Goal: Task Accomplishment & Management: Manage account settings

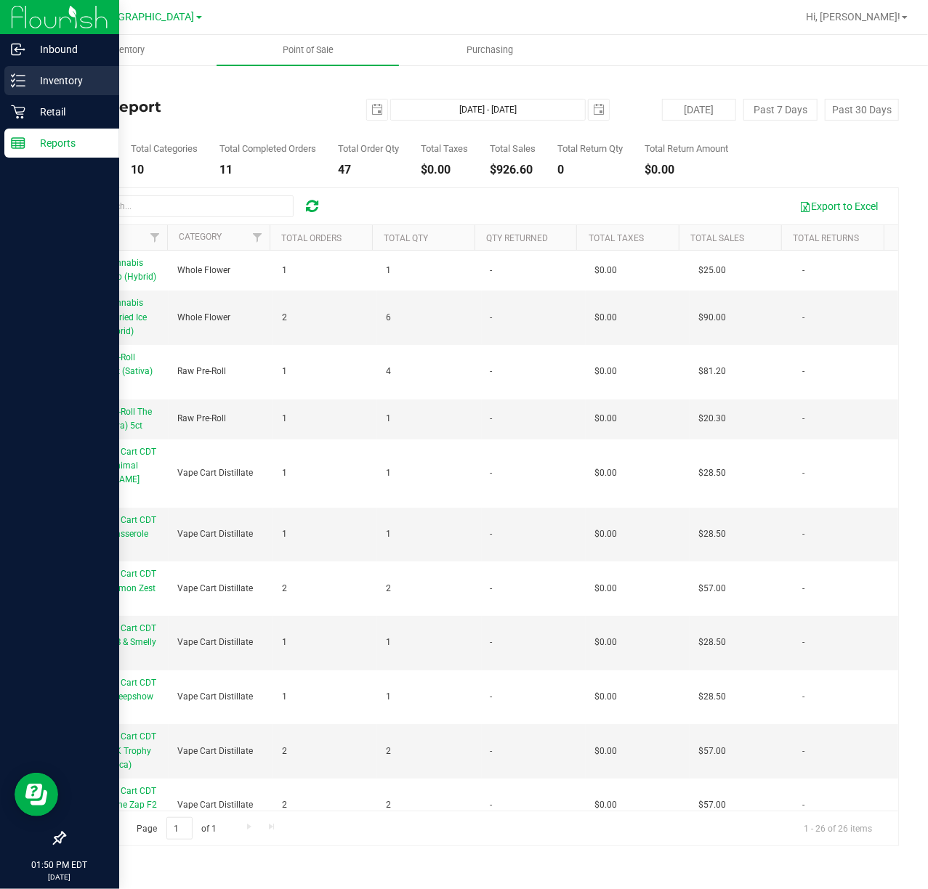
click at [60, 73] on p "Inventory" at bounding box center [68, 80] width 87 height 17
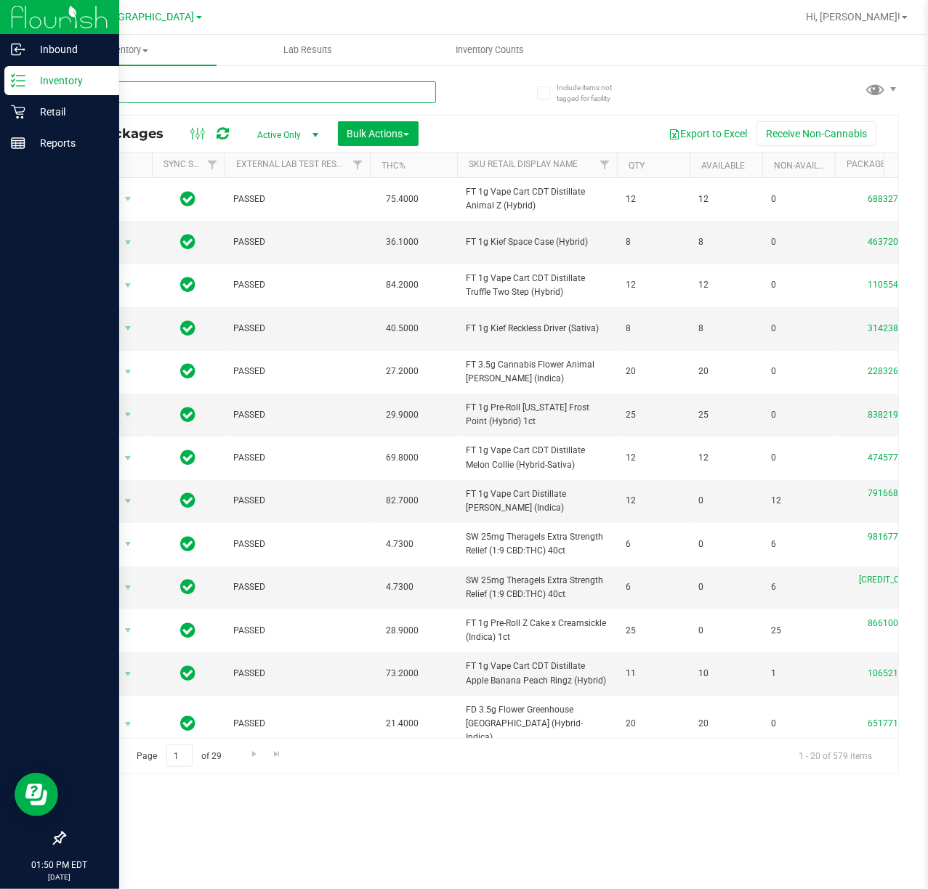
click at [187, 93] on input "text" at bounding box center [250, 92] width 372 height 22
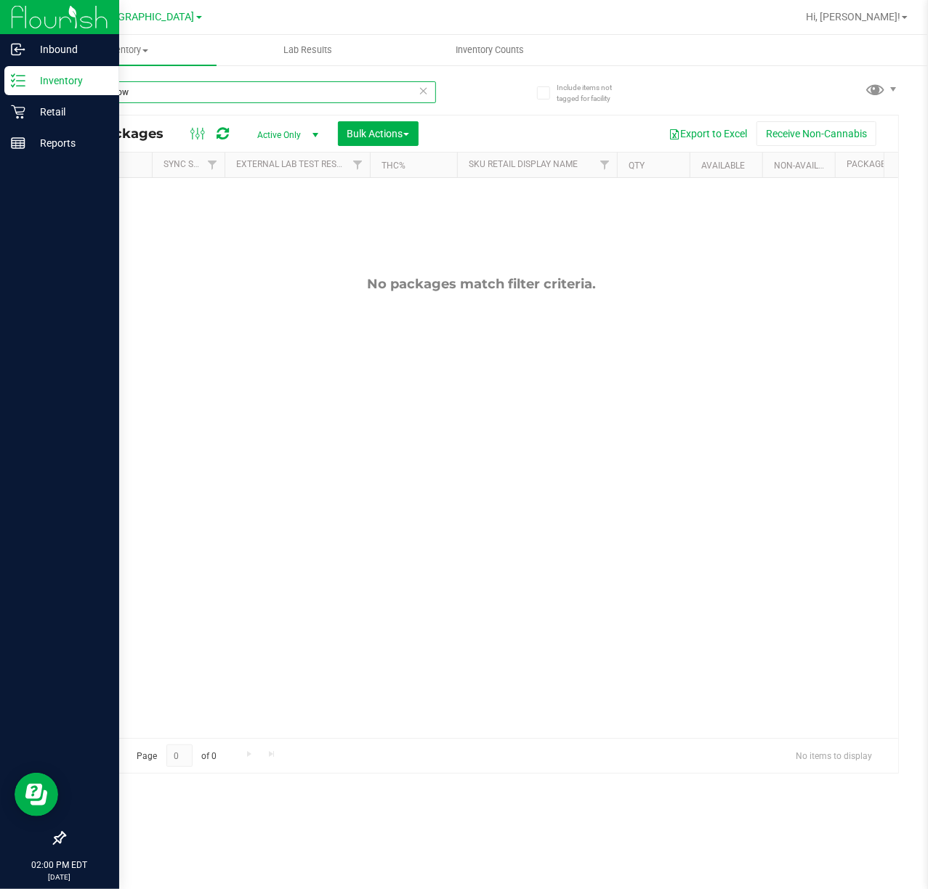
drag, startPoint x: 158, startPoint y: 90, endPoint x: -1, endPoint y: 94, distance: 159.2
click at [0, 94] on html "Inbound Inventory Retail Reports 02:00 PM EDT [DATE] 09/19 [GEOGRAPHIC_DATA] WC…" at bounding box center [464, 444] width 928 height 889
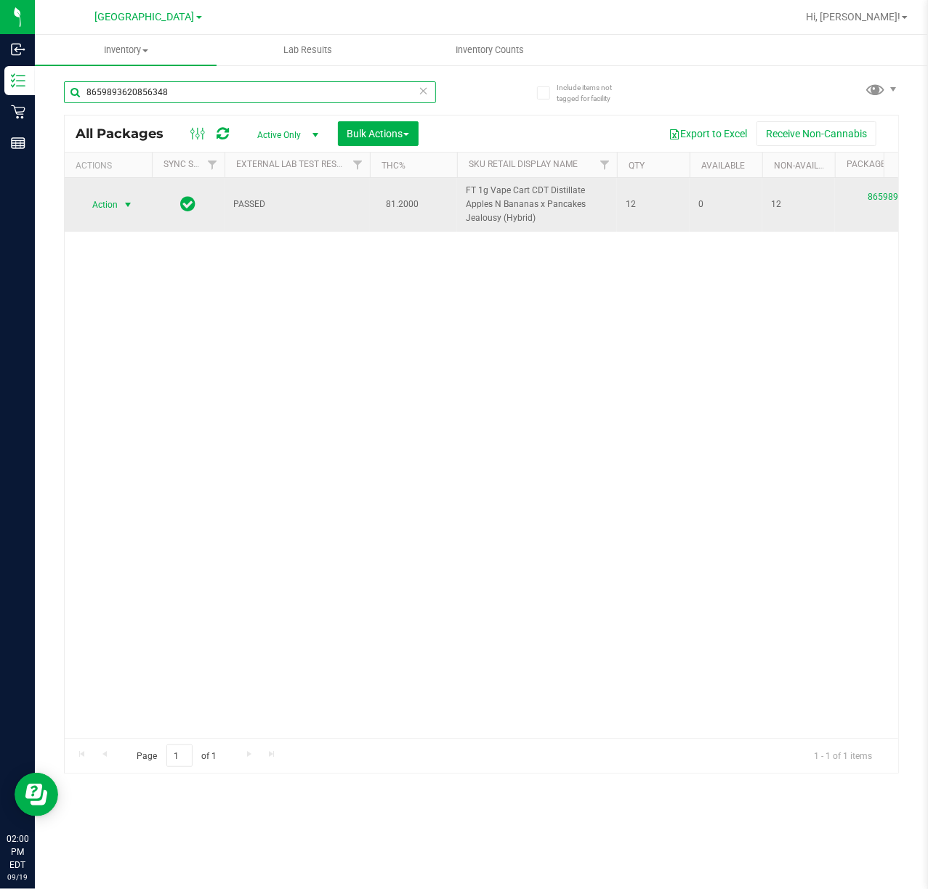
type input "8659893620856348"
click at [108, 212] on span "Action" at bounding box center [98, 205] width 39 height 20
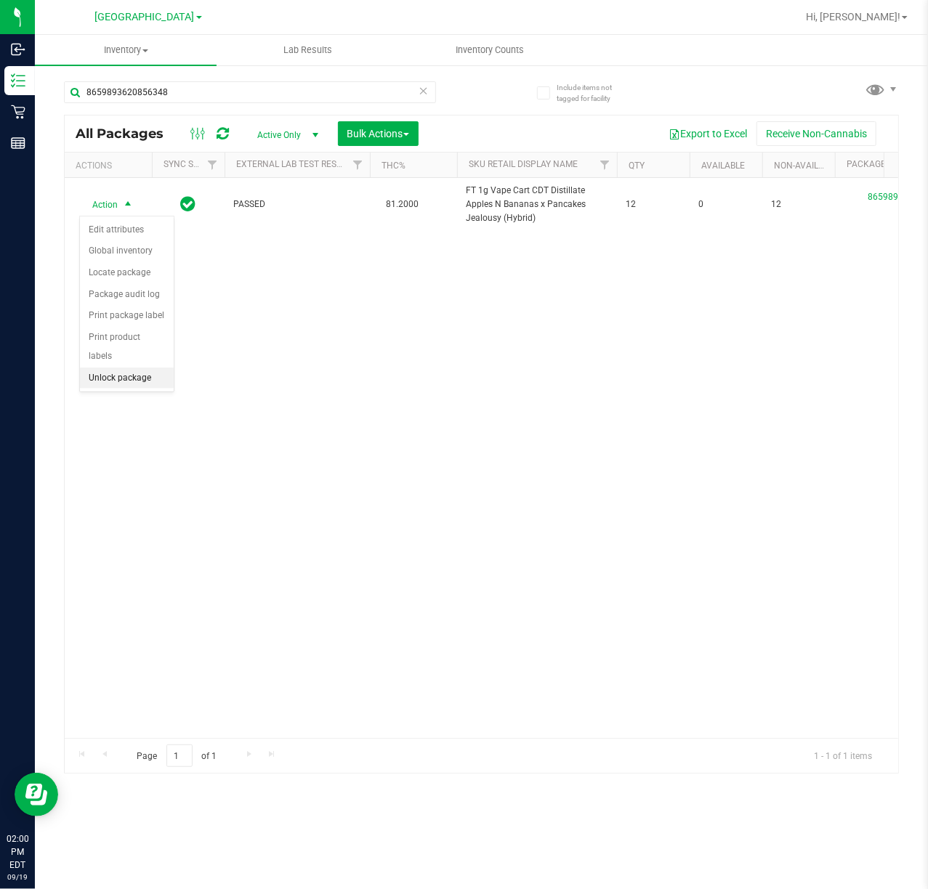
click at [142, 379] on li "Unlock package" at bounding box center [127, 379] width 94 height 22
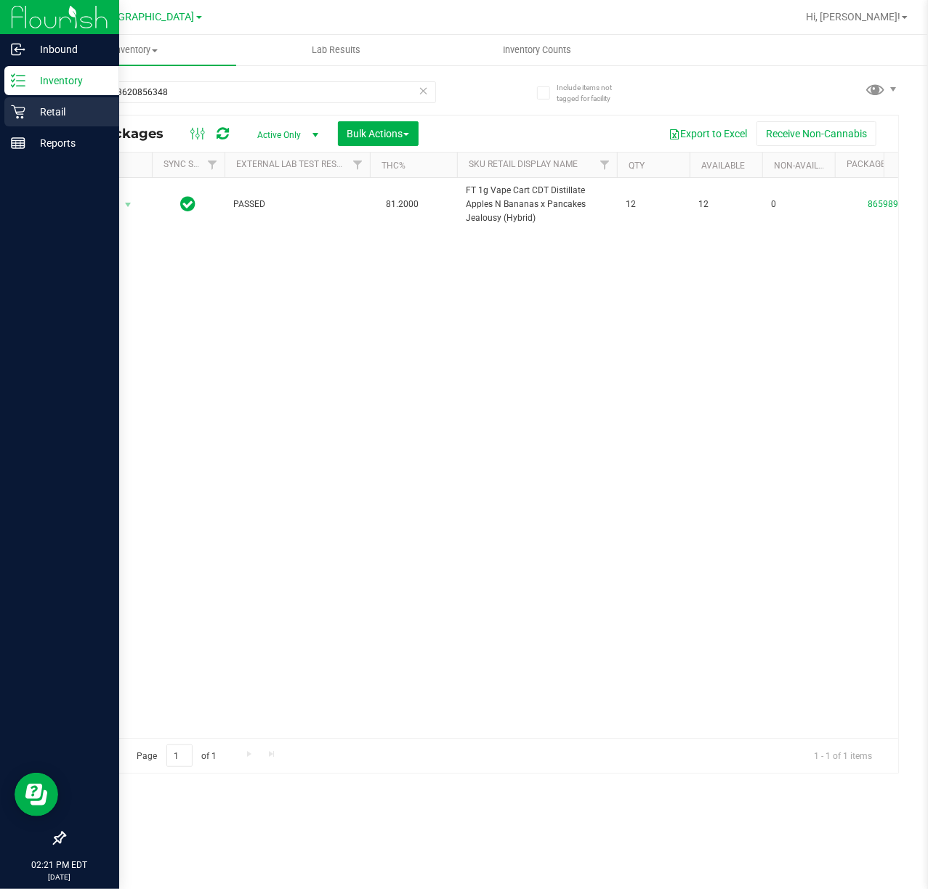
click at [20, 114] on icon at bounding box center [18, 112] width 14 height 14
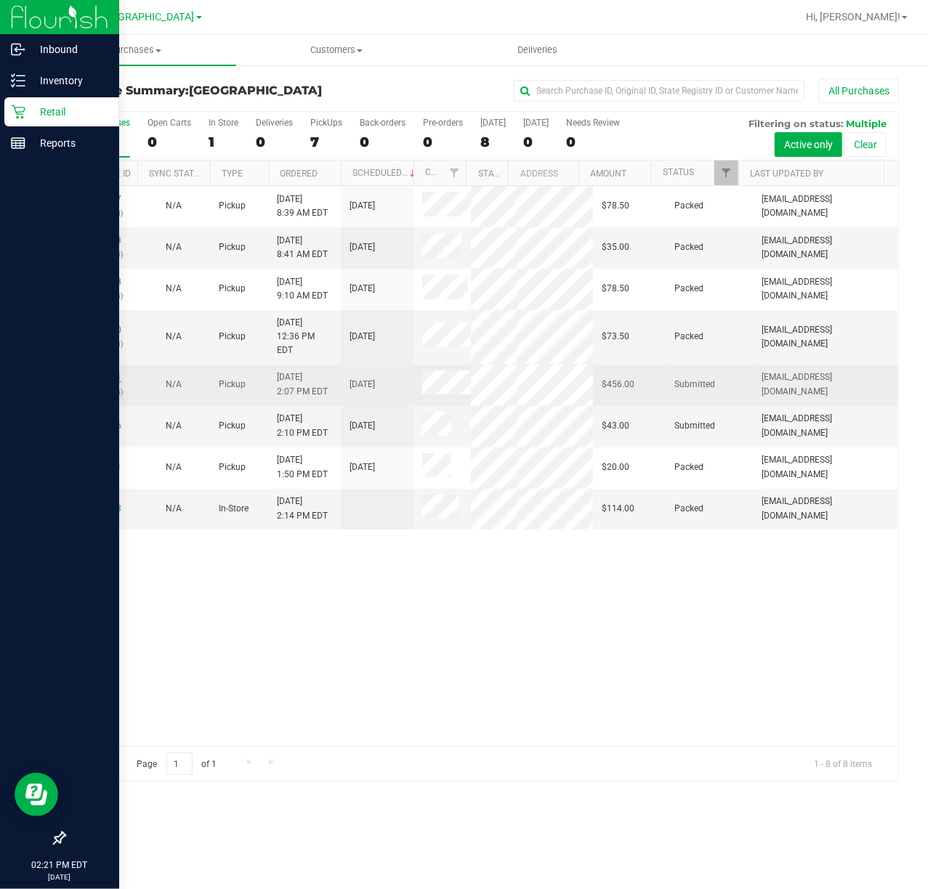
click at [97, 382] on link "11974631" at bounding box center [101, 377] width 41 height 10
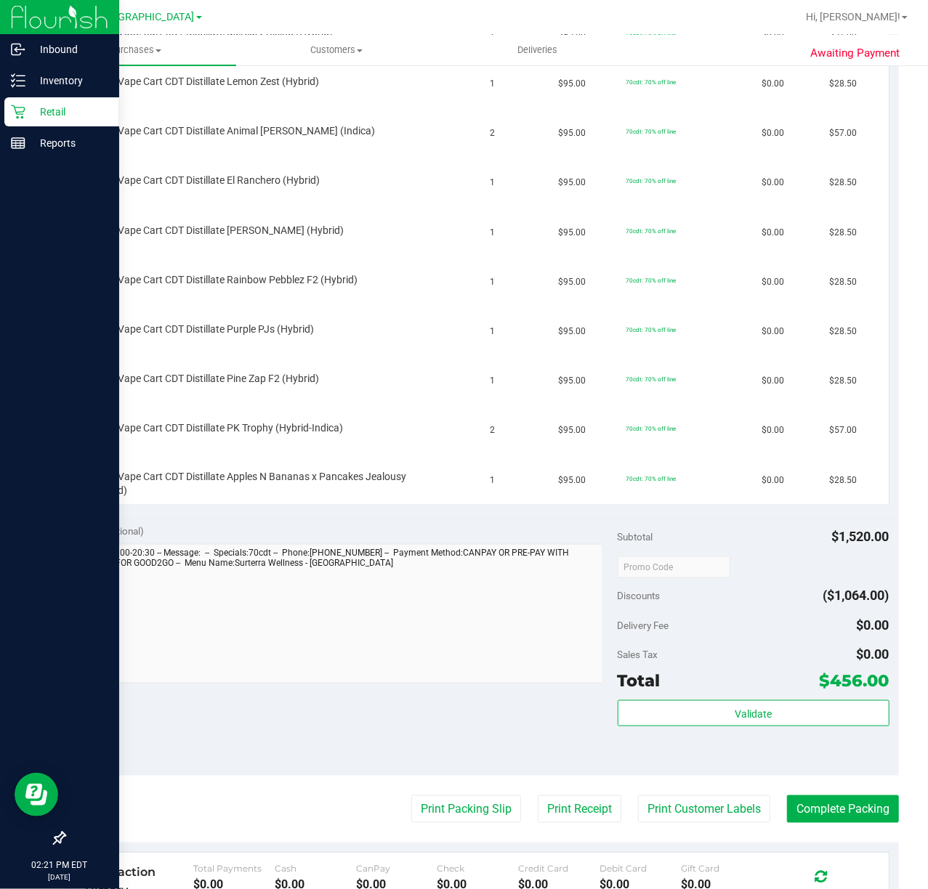
scroll to position [835, 0]
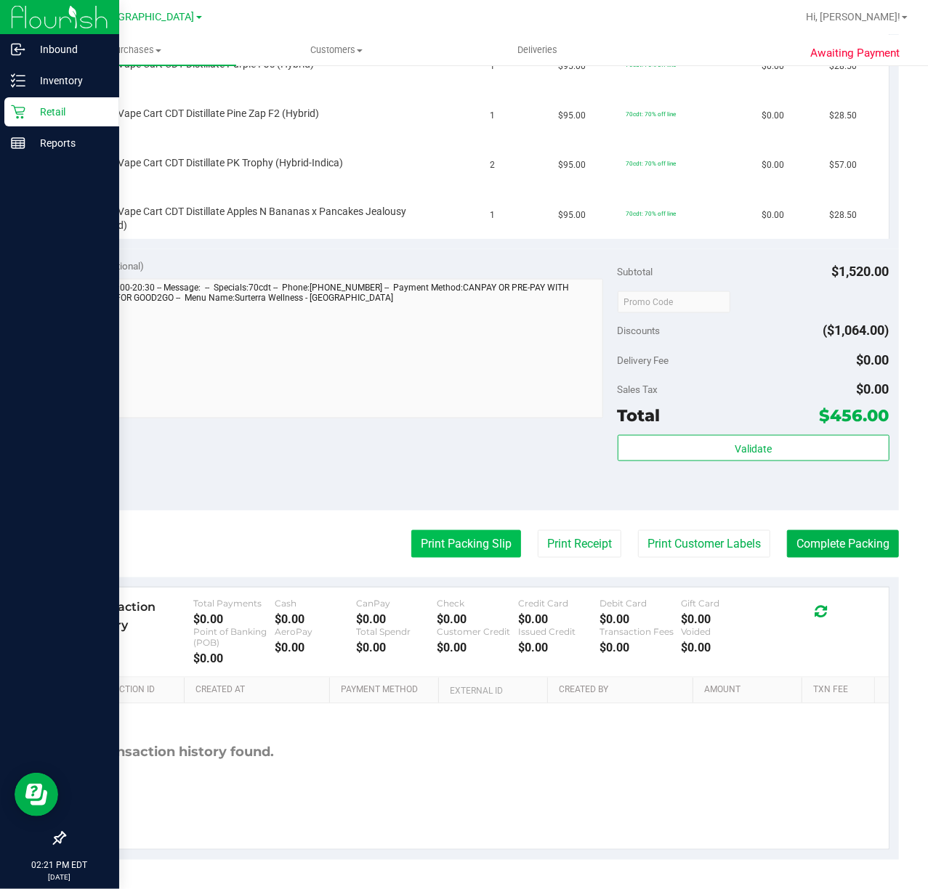
click at [475, 544] on button "Print Packing Slip" at bounding box center [466, 544] width 110 height 28
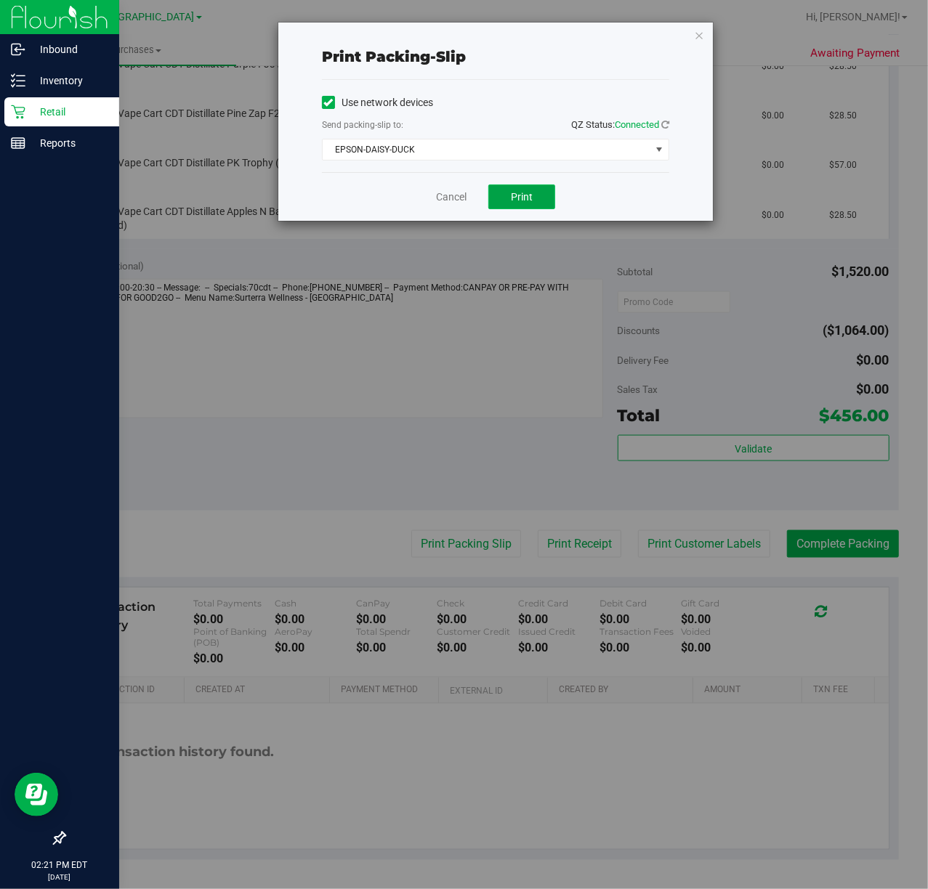
click at [518, 196] on span "Print" at bounding box center [522, 197] width 22 height 12
click at [695, 33] on icon "button" at bounding box center [699, 34] width 10 height 17
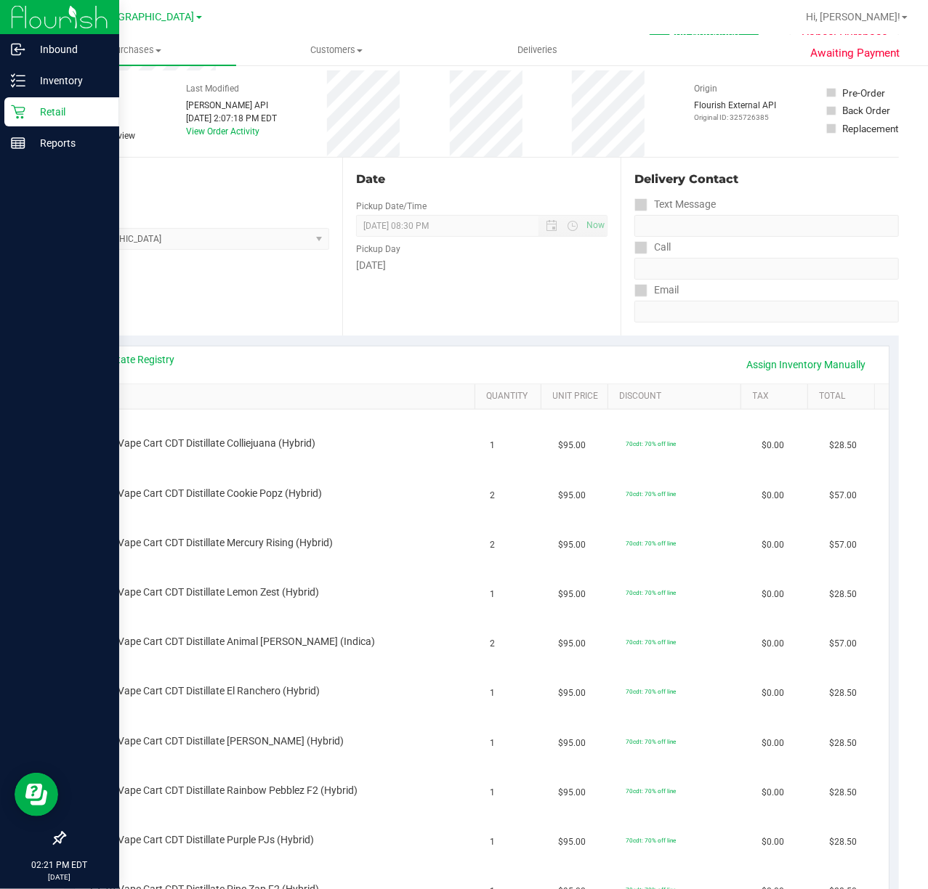
scroll to position [0, 0]
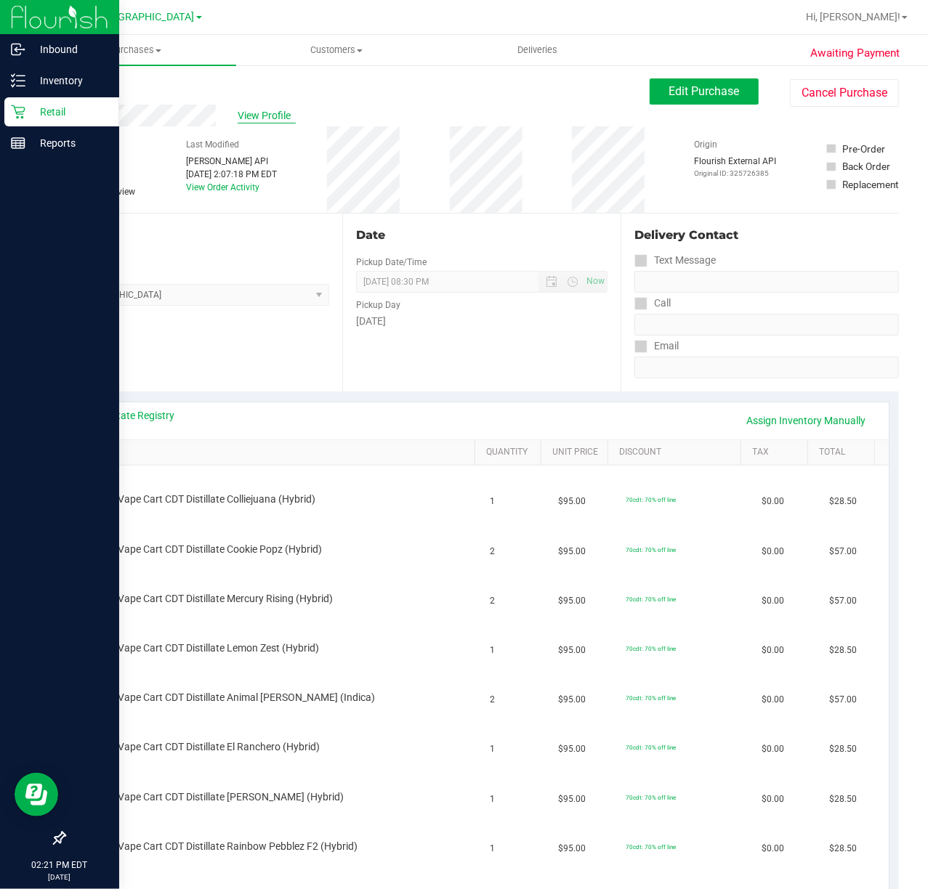
click at [281, 113] on span "View Profile" at bounding box center [267, 115] width 58 height 15
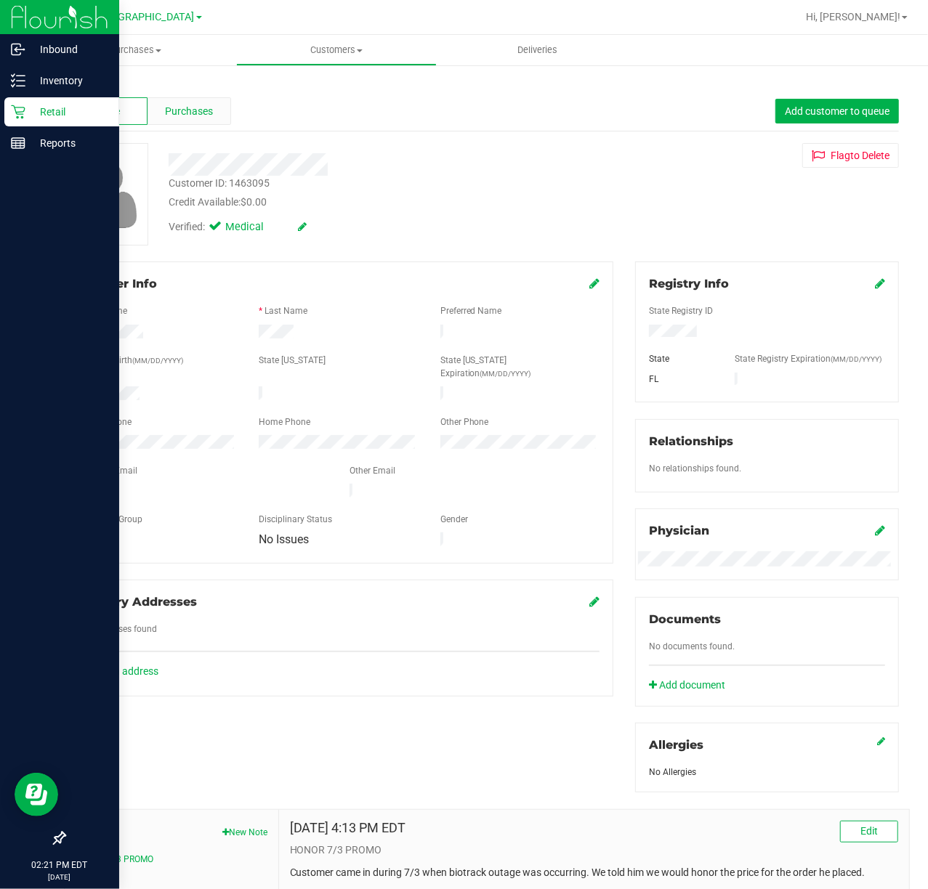
click at [201, 105] on span "Purchases" at bounding box center [189, 111] width 48 height 15
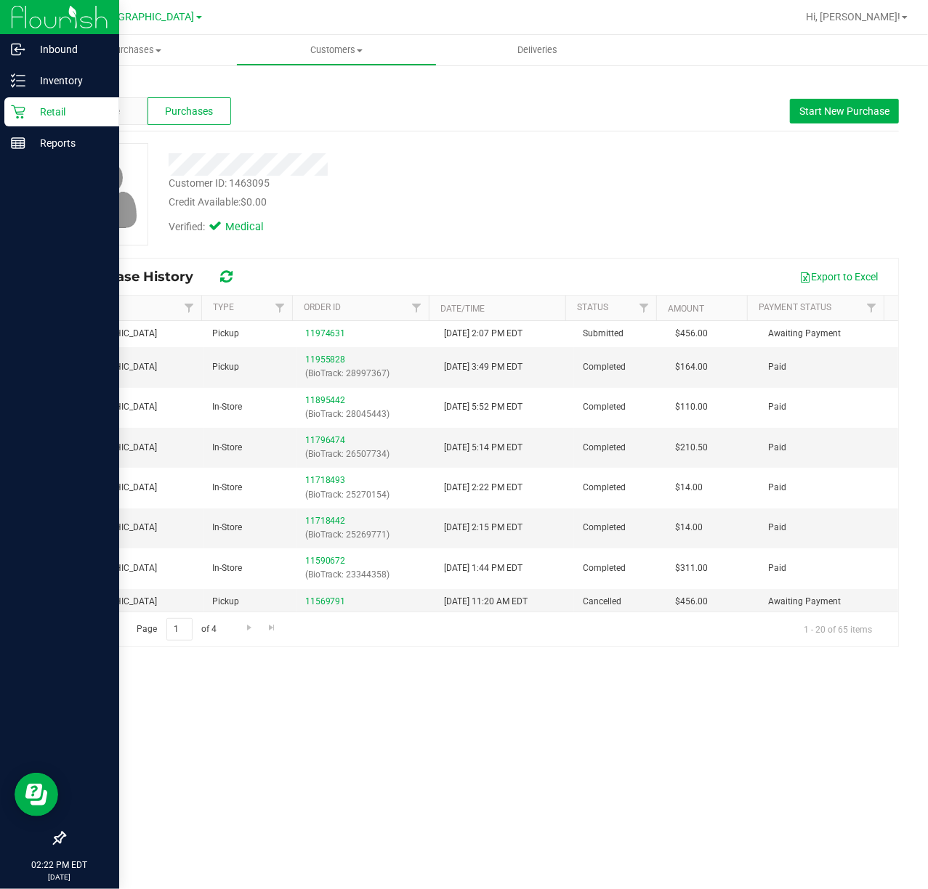
click at [184, 114] on span "Purchases" at bounding box center [189, 111] width 48 height 15
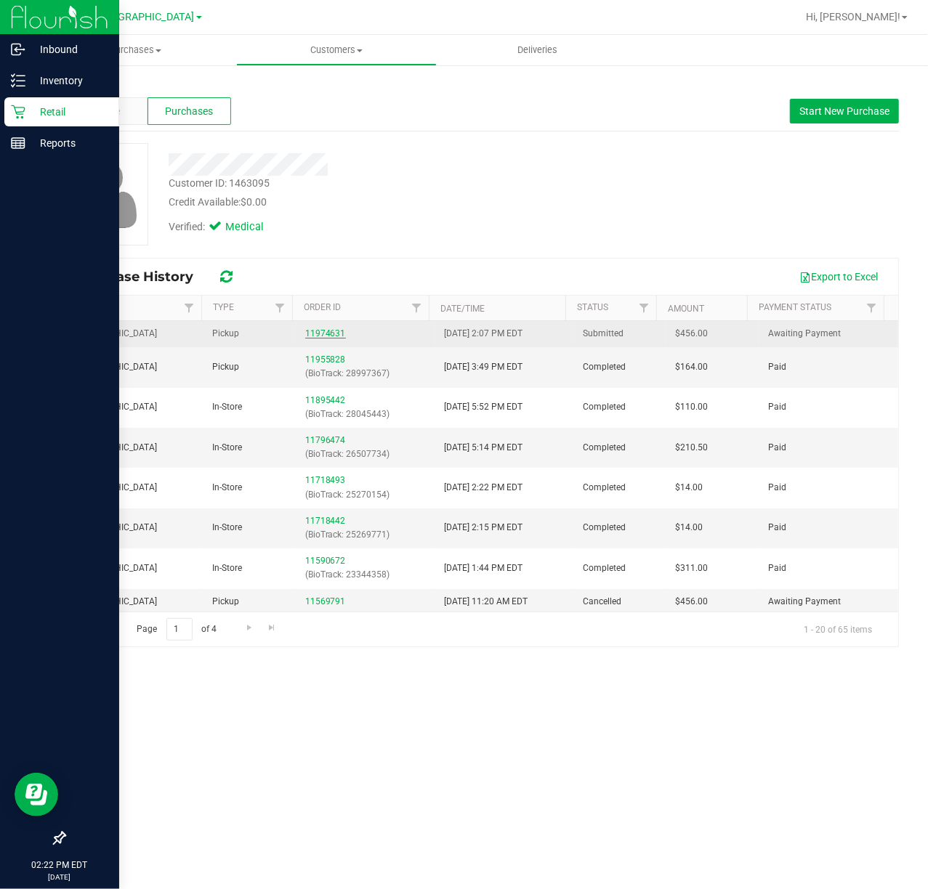
click at [318, 334] on link "11974631" at bounding box center [325, 333] width 41 height 10
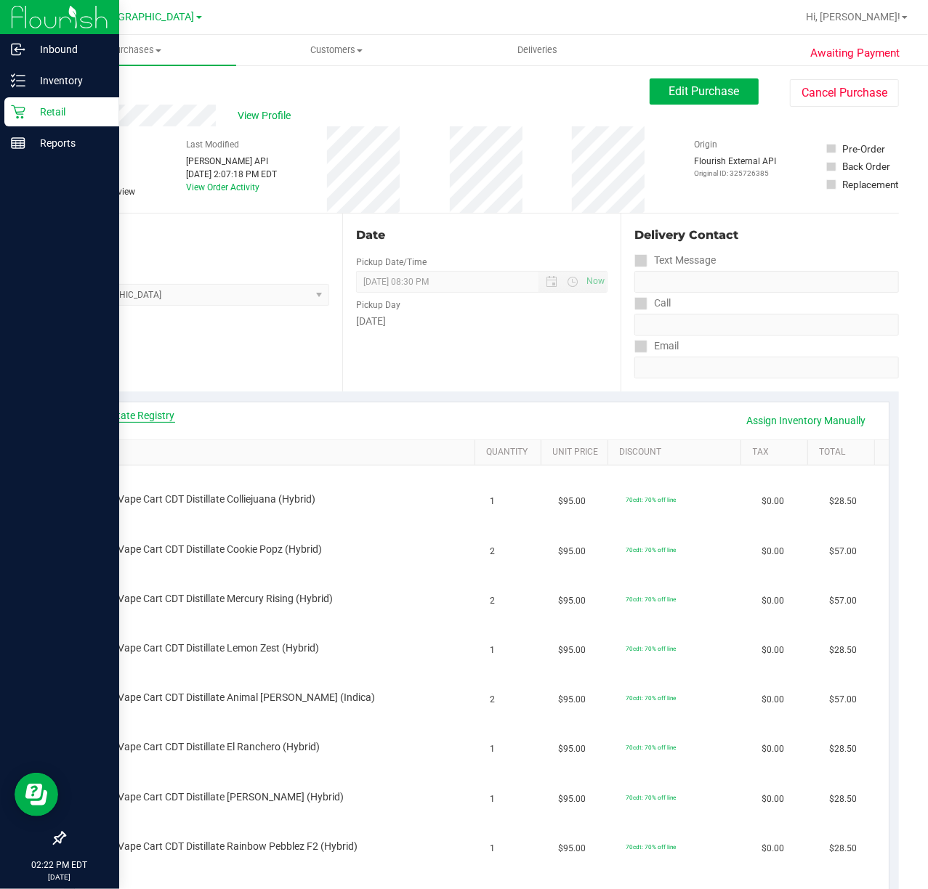
click at [134, 416] on link "View State Registry" at bounding box center [131, 415] width 87 height 15
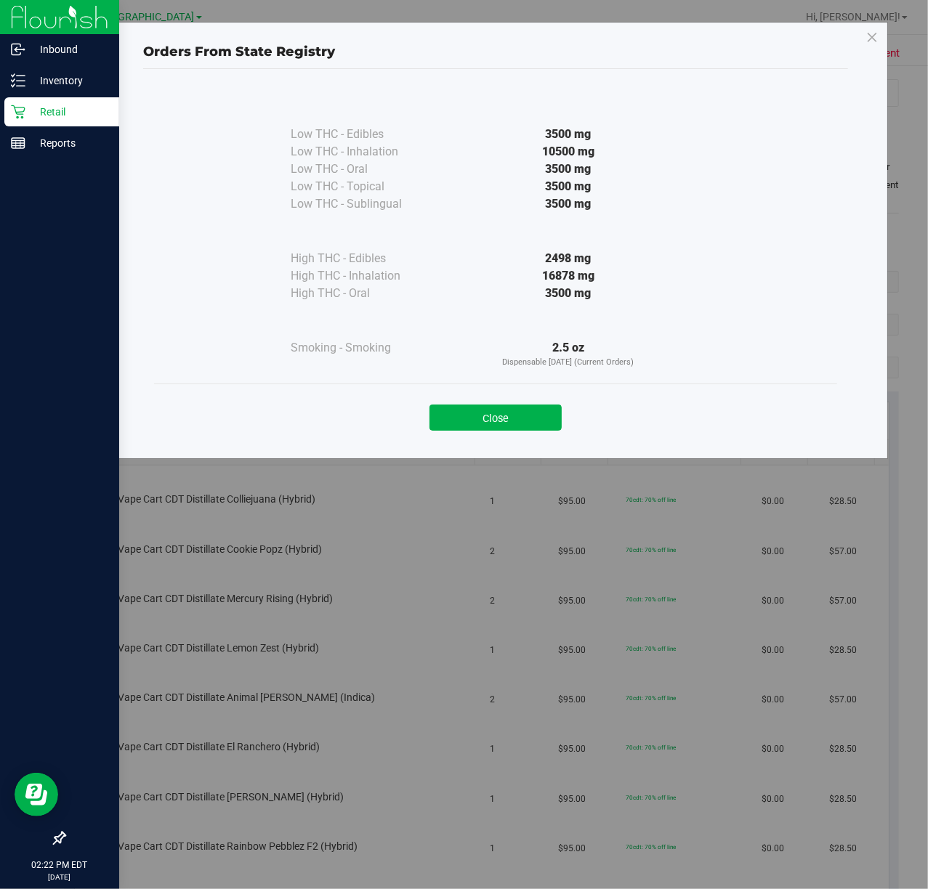
click at [481, 404] on div "Close" at bounding box center [495, 413] width 661 height 36
click at [475, 413] on button "Close" at bounding box center [495, 418] width 132 height 26
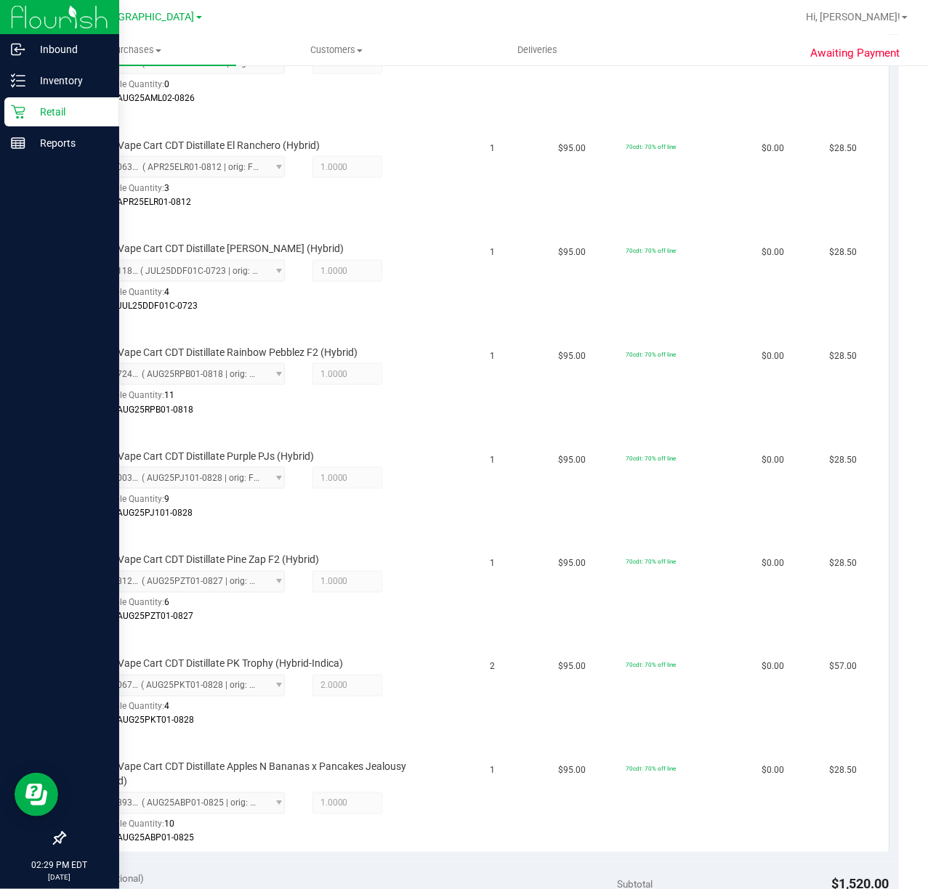
scroll to position [1483, 0]
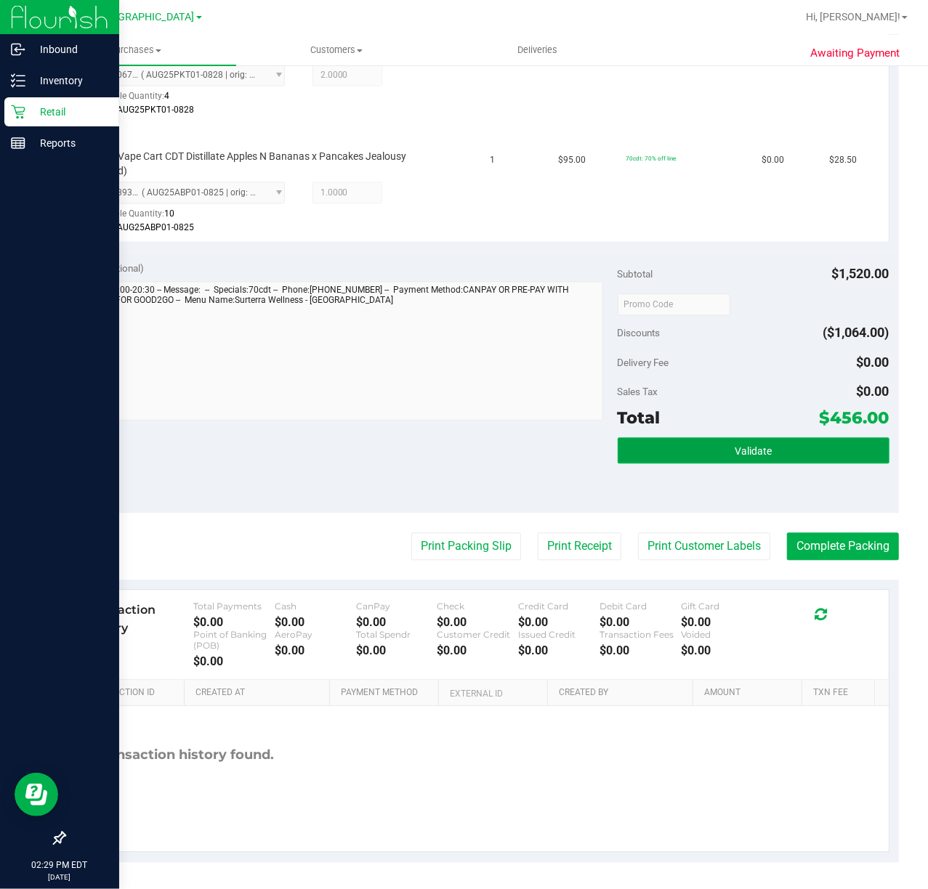
click at [670, 448] on button "Validate" at bounding box center [754, 450] width 272 height 26
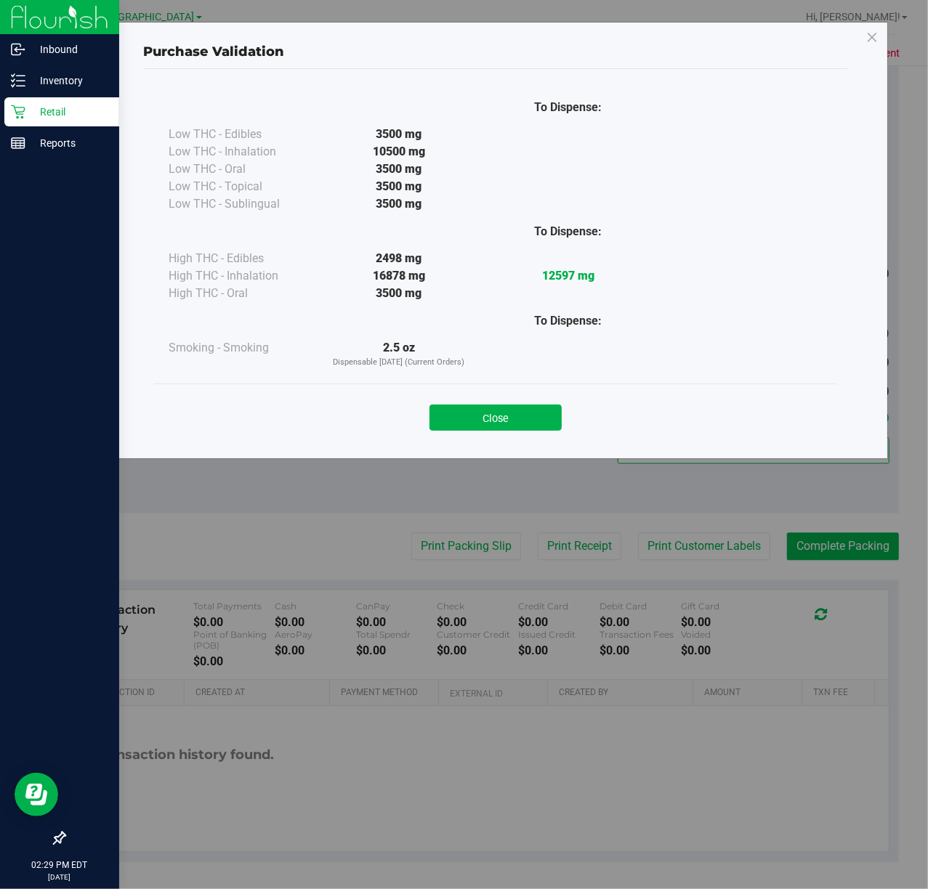
click at [481, 421] on button "Close" at bounding box center [495, 418] width 132 height 26
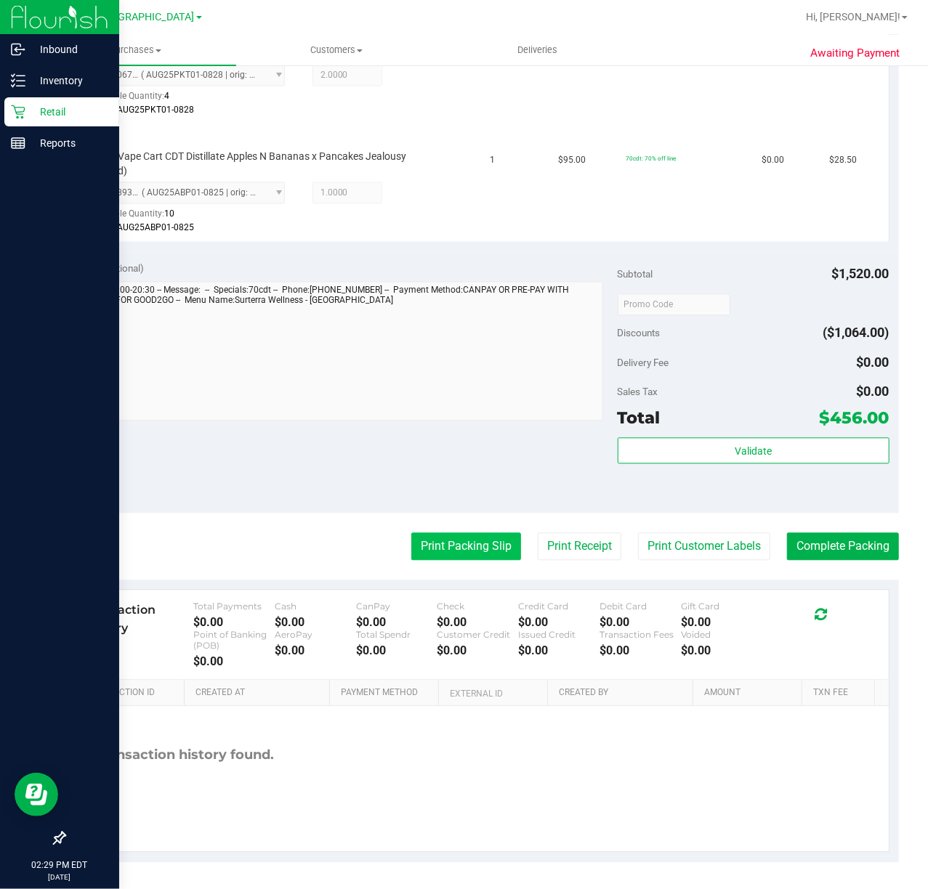
click at [458, 533] on button "Print Packing Slip" at bounding box center [466, 547] width 110 height 28
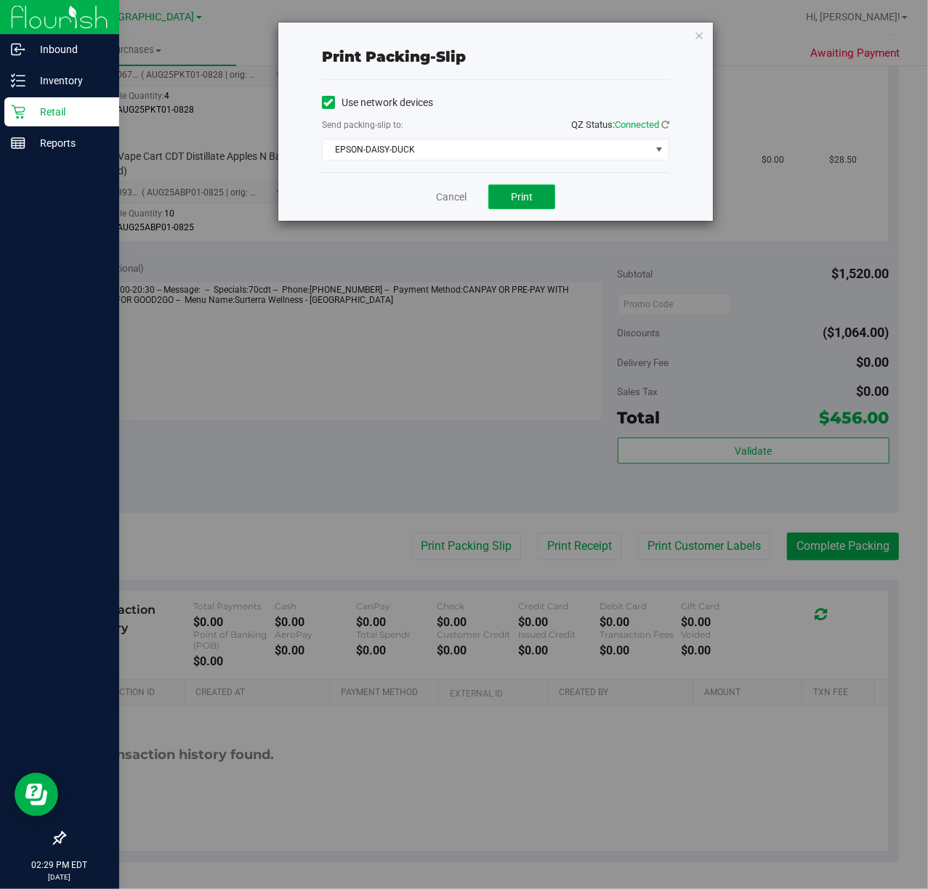
drag, startPoint x: 518, startPoint y: 193, endPoint x: 501, endPoint y: 187, distance: 17.5
click at [512, 192] on span "Print" at bounding box center [522, 197] width 22 height 12
click at [695, 38] on icon "button" at bounding box center [699, 34] width 10 height 17
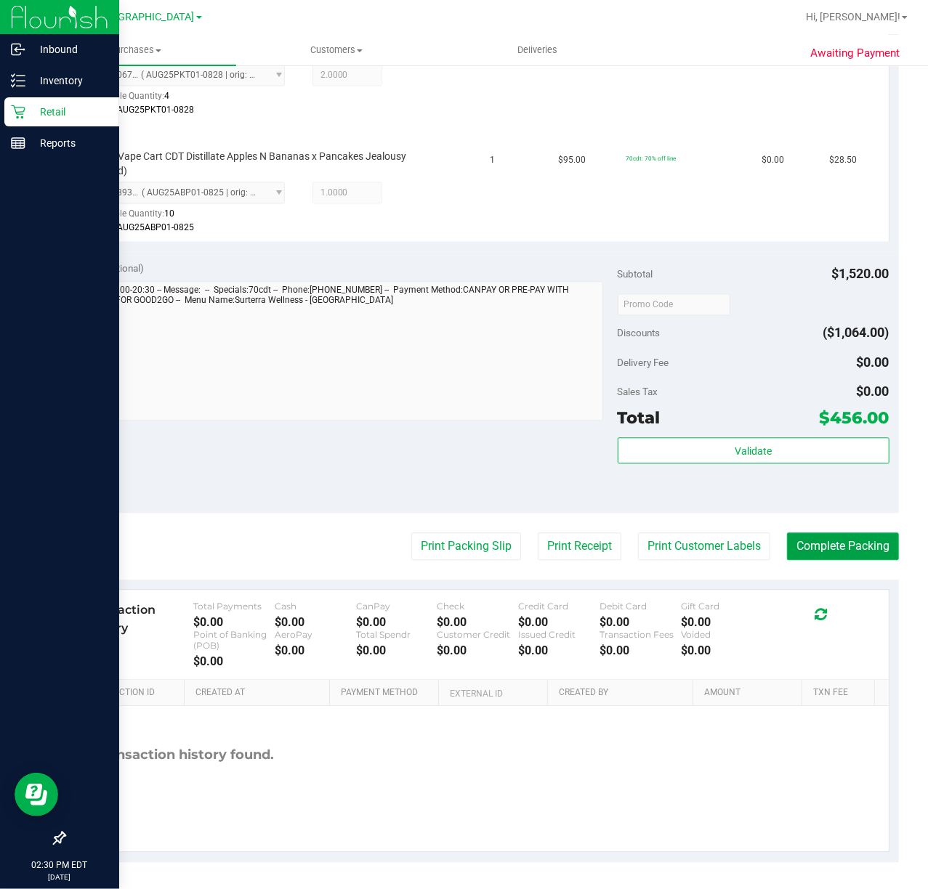
click at [864, 542] on button "Complete Packing" at bounding box center [843, 547] width 112 height 28
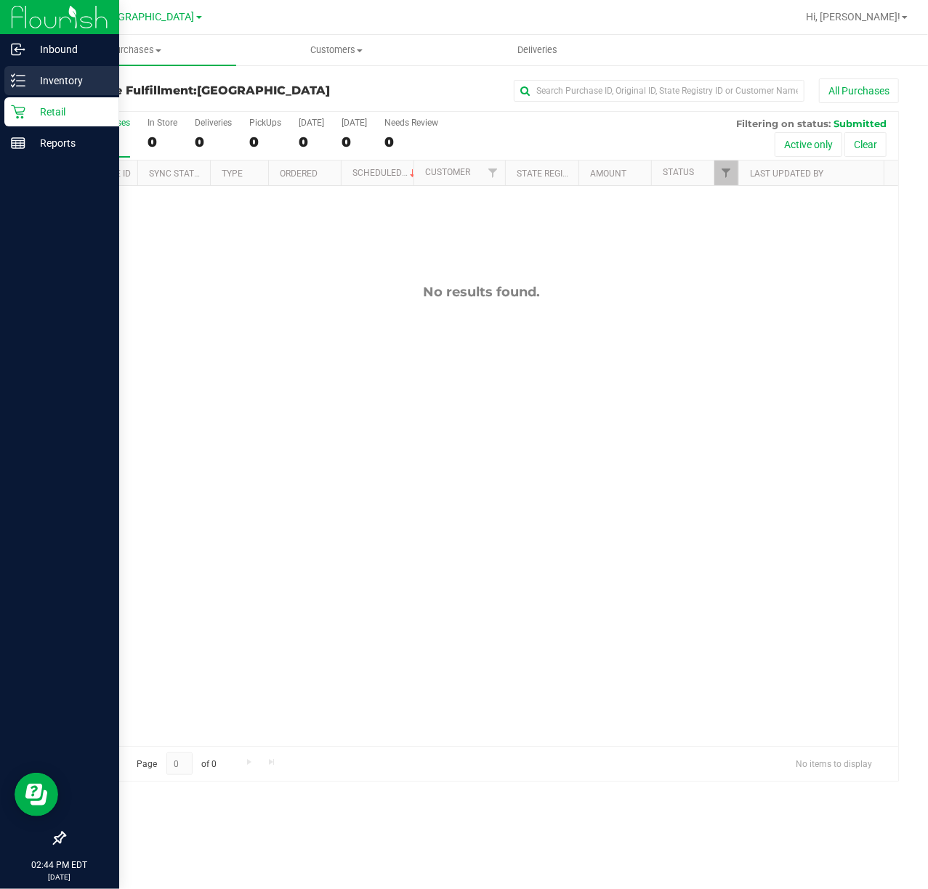
click at [33, 79] on p "Inventory" at bounding box center [68, 80] width 87 height 17
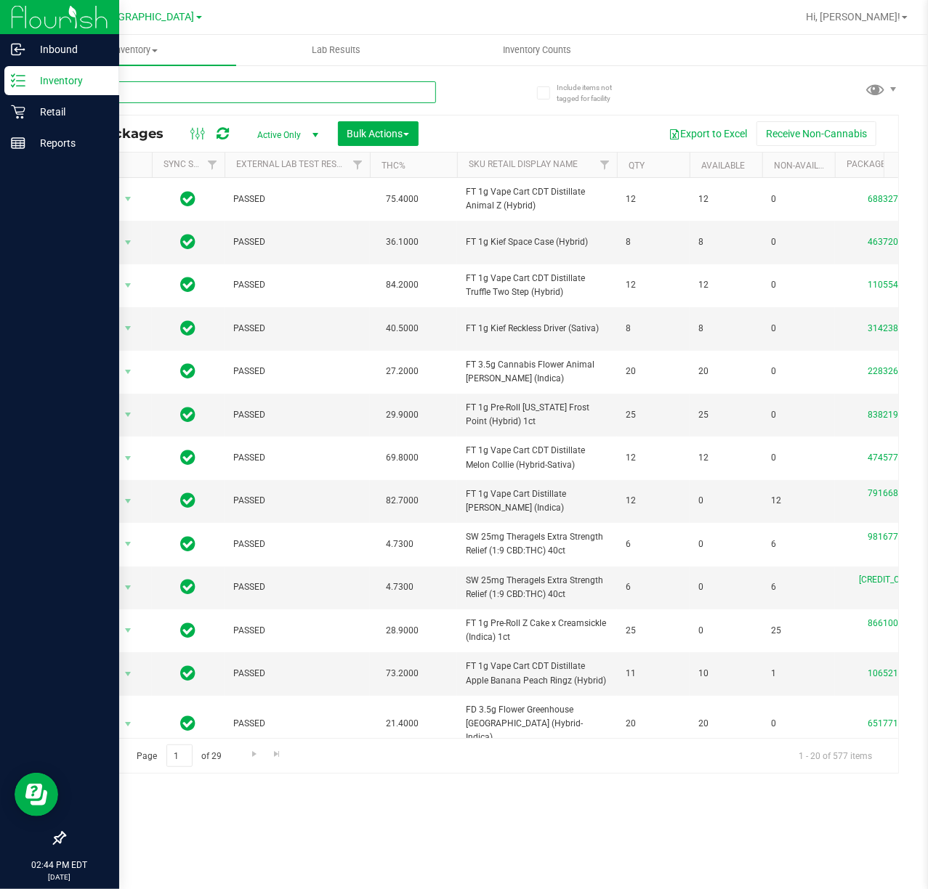
click at [175, 89] on input "text" at bounding box center [250, 92] width 372 height 22
type input "pbs"
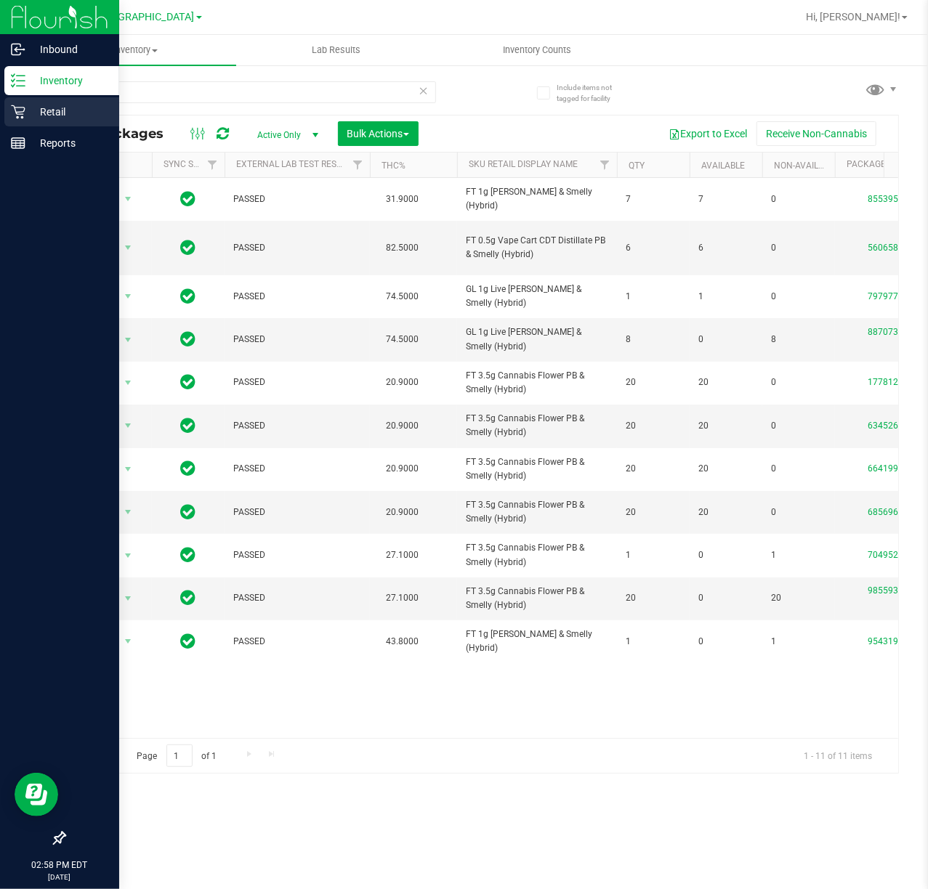
click at [29, 103] on p "Retail" at bounding box center [68, 111] width 87 height 17
